Goal: Find specific page/section

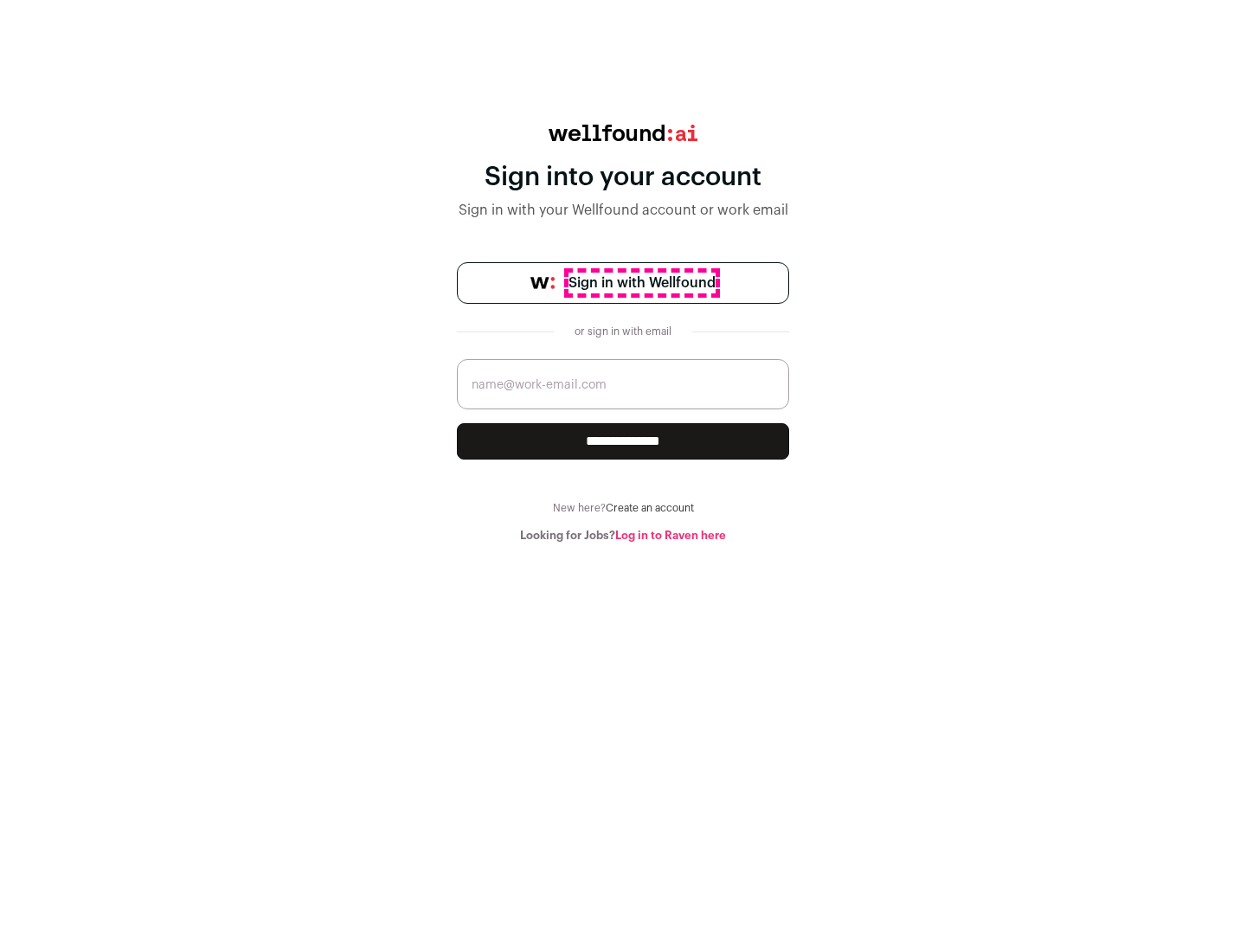
click at [641, 283] on span "Sign in with Wellfound" at bounding box center [642, 283] width 148 height 21
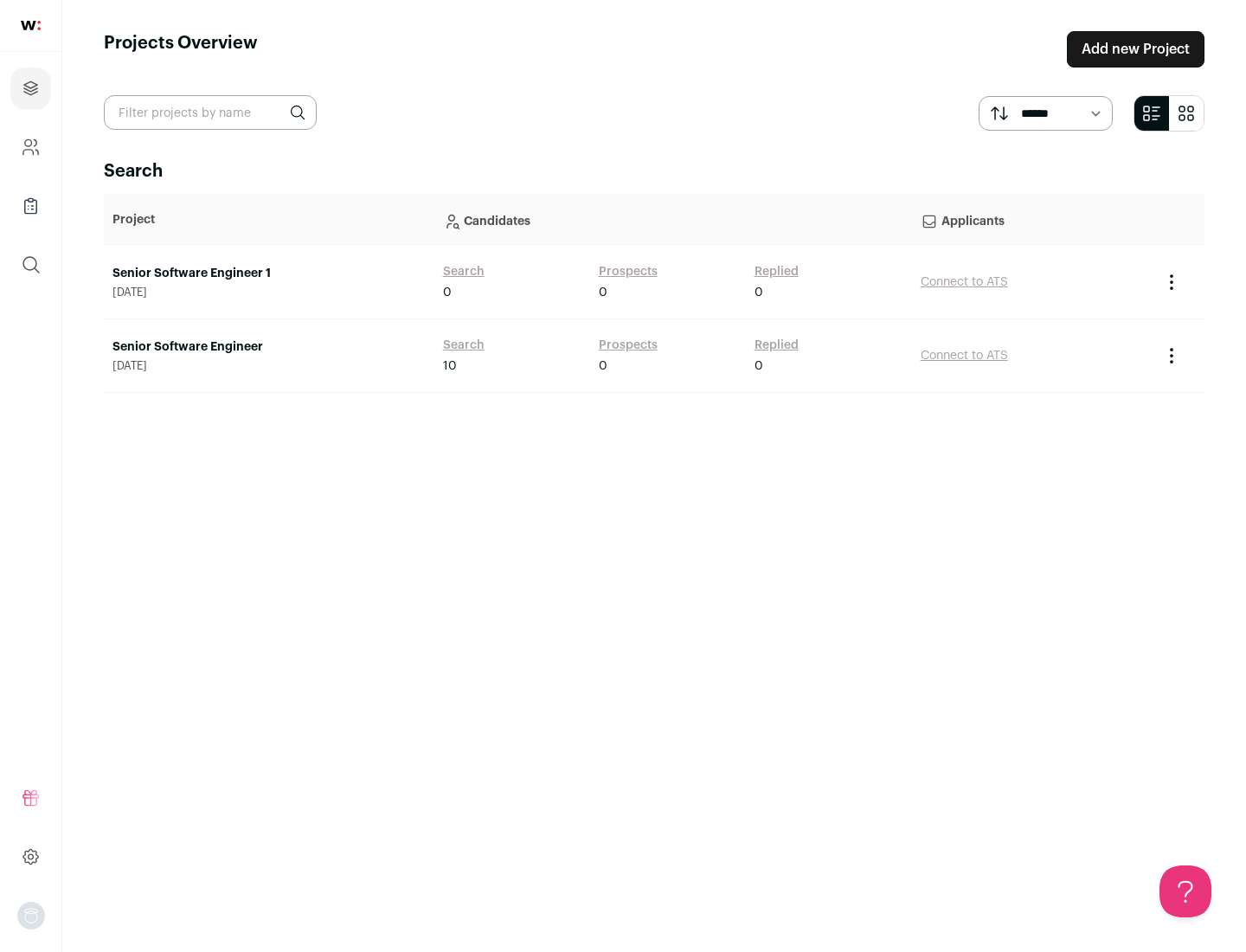
click at [268, 347] on link "Senior Software Engineer" at bounding box center [269, 347] width 313 height 17
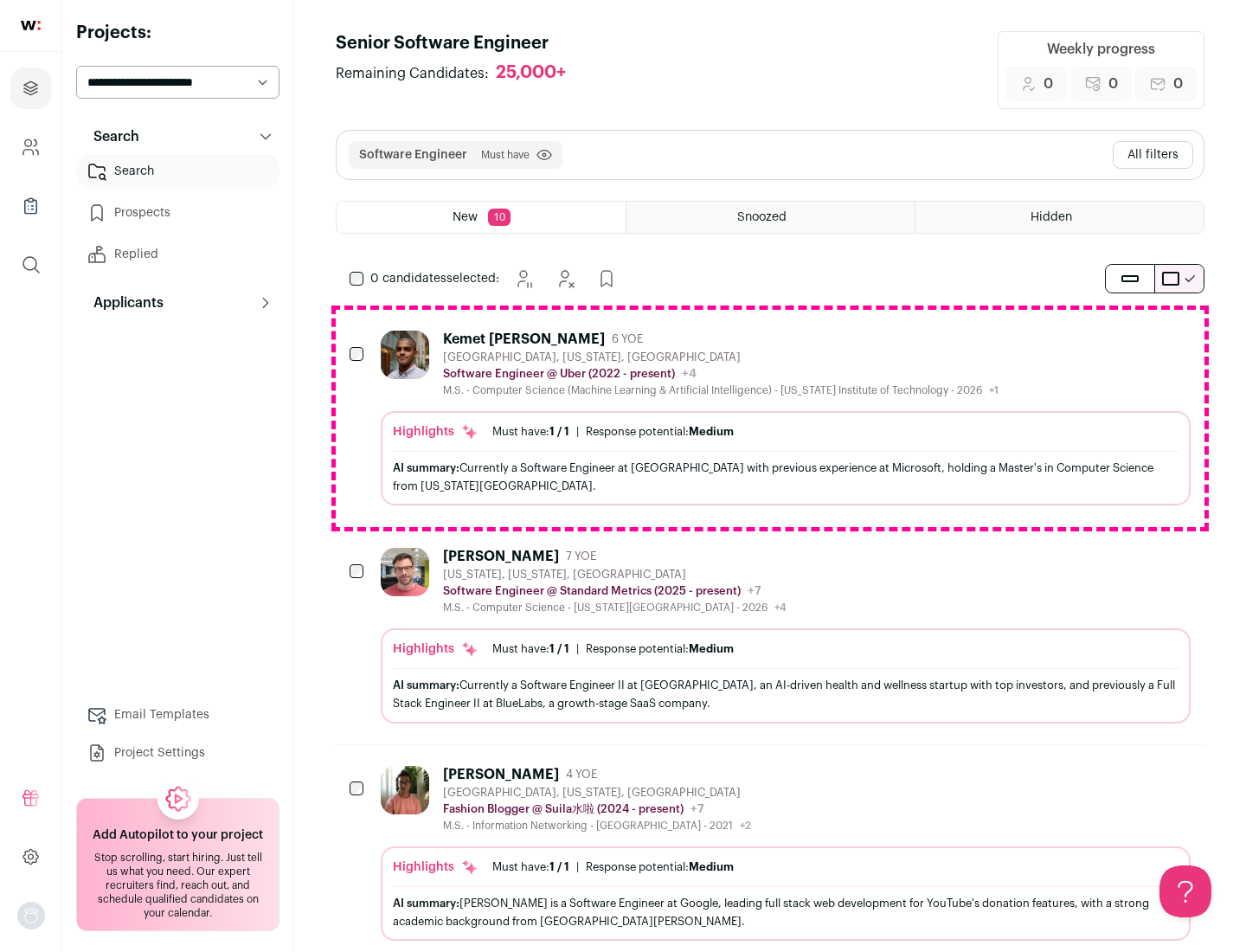
click at [771, 418] on div "Highlights Must have: 1 / 1 How many must haves have been fulfilled? | Response…" at bounding box center [786, 458] width 810 height 94
